Goal: Task Accomplishment & Management: Use online tool/utility

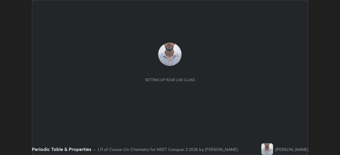
scroll to position [155, 340]
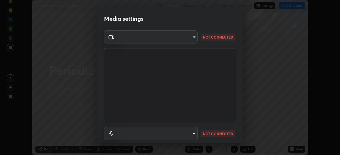
type input "baa8e3624a7aa693afd536bcaa2ccc3086ed6154daff18a67a5128d61d919164"
type input "dfa8d3832d66f6b795d0af8658c0267b1d7f3918edfeb5a380e2013381d0c657"
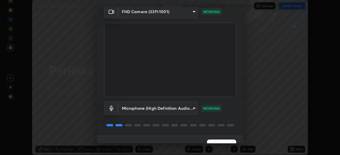
scroll to position [36, 0]
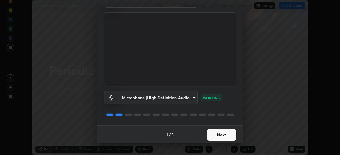
click at [212, 136] on button "Next" at bounding box center [221, 135] width 29 height 12
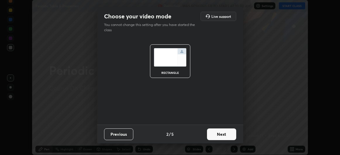
scroll to position [0, 0]
click at [215, 135] on button "Next" at bounding box center [221, 135] width 29 height 12
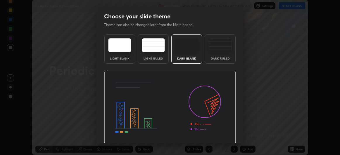
scroll to position [20, 0]
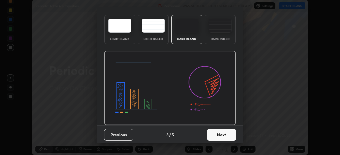
click at [215, 135] on button "Next" at bounding box center [221, 135] width 29 height 12
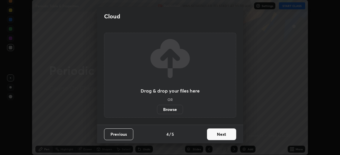
scroll to position [0, 0]
click at [213, 134] on button "Next" at bounding box center [221, 135] width 29 height 12
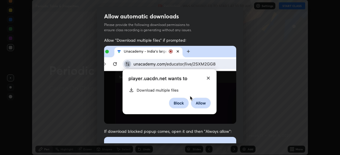
scroll to position [156, 0]
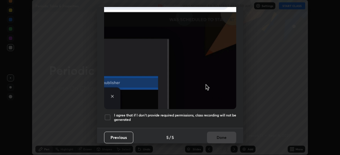
click at [109, 114] on div at bounding box center [107, 117] width 7 height 7
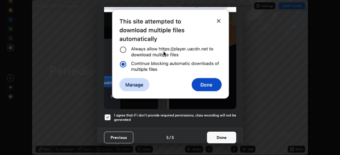
click at [215, 135] on button "Done" at bounding box center [221, 138] width 29 height 12
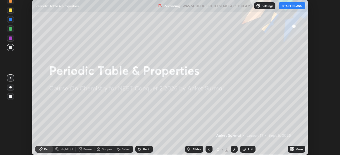
click at [296, 6] on button "START CLASS" at bounding box center [292, 5] width 26 height 7
